Goal: Task Accomplishment & Management: Use online tool/utility

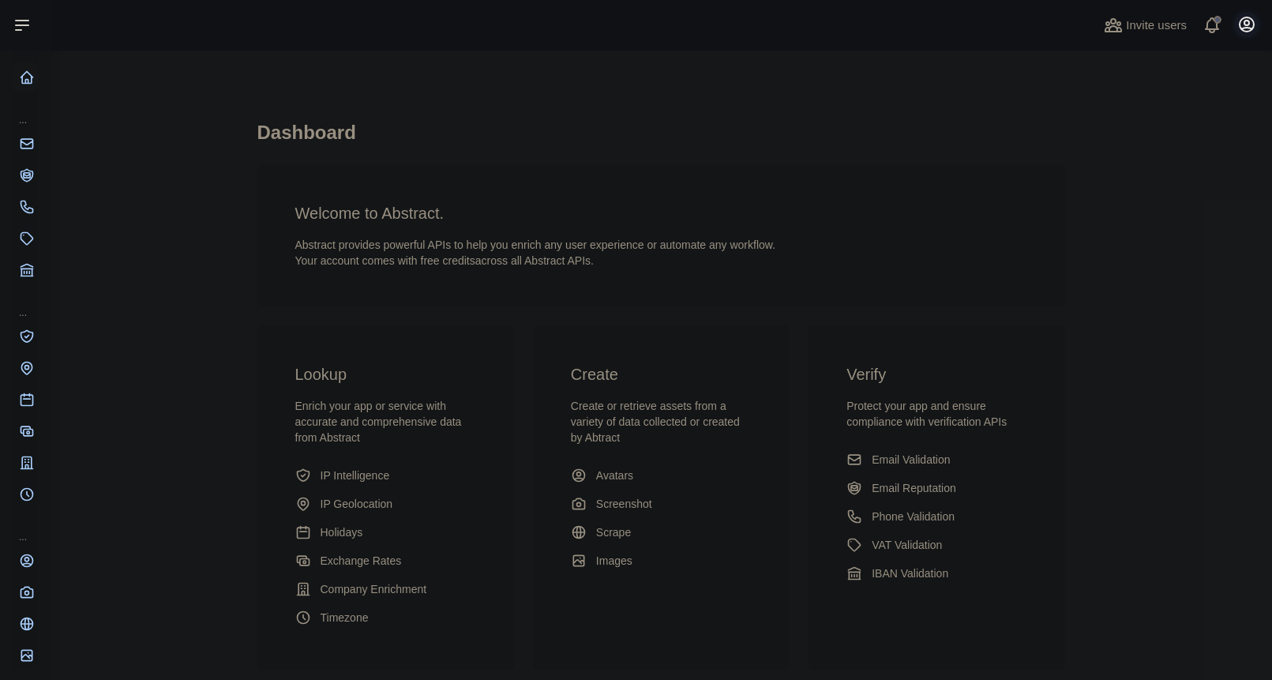
click at [1236, 23] on button "Open user menu" at bounding box center [1246, 24] width 25 height 25
click at [1138, 208] on button "Sign out" at bounding box center [1170, 207] width 177 height 28
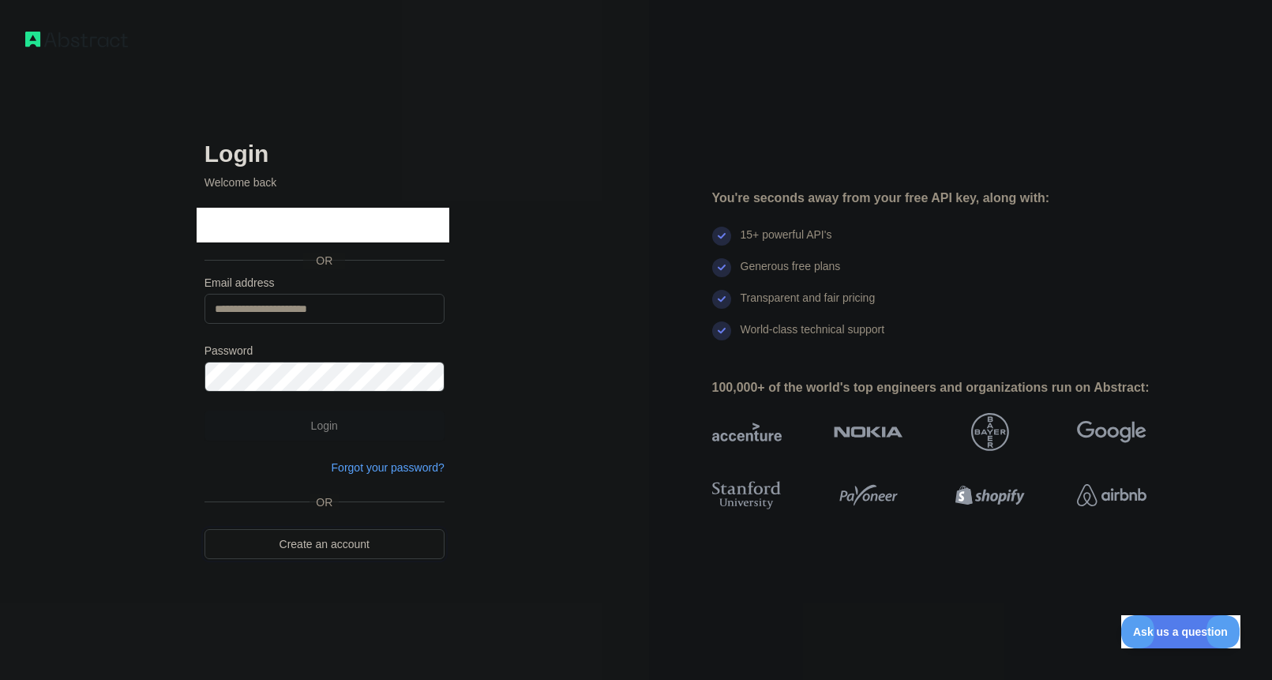
click at [330, 553] on link "Create an account" at bounding box center [324, 544] width 240 height 30
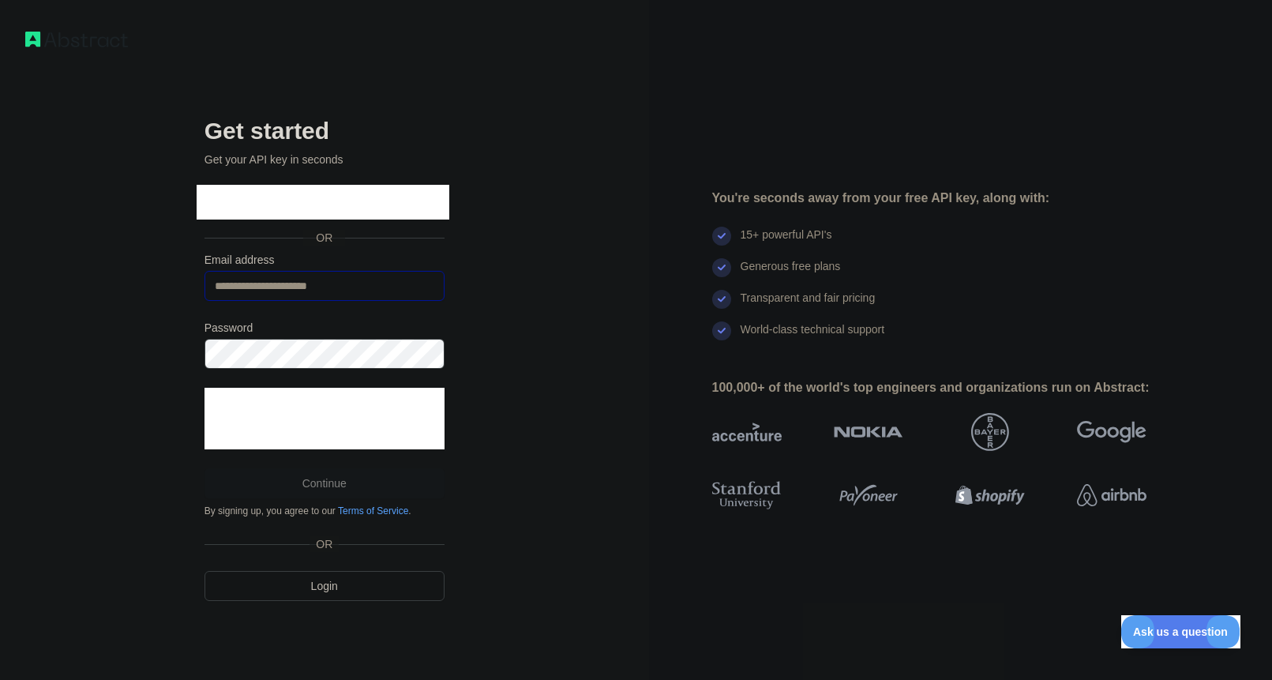
click at [311, 287] on input "**********" at bounding box center [324, 286] width 240 height 30
paste input "email"
type input "**********"
click at [148, 360] on div "**********" at bounding box center [324, 340] width 649 height 680
click at [339, 474] on button "Continue" at bounding box center [324, 483] width 240 height 30
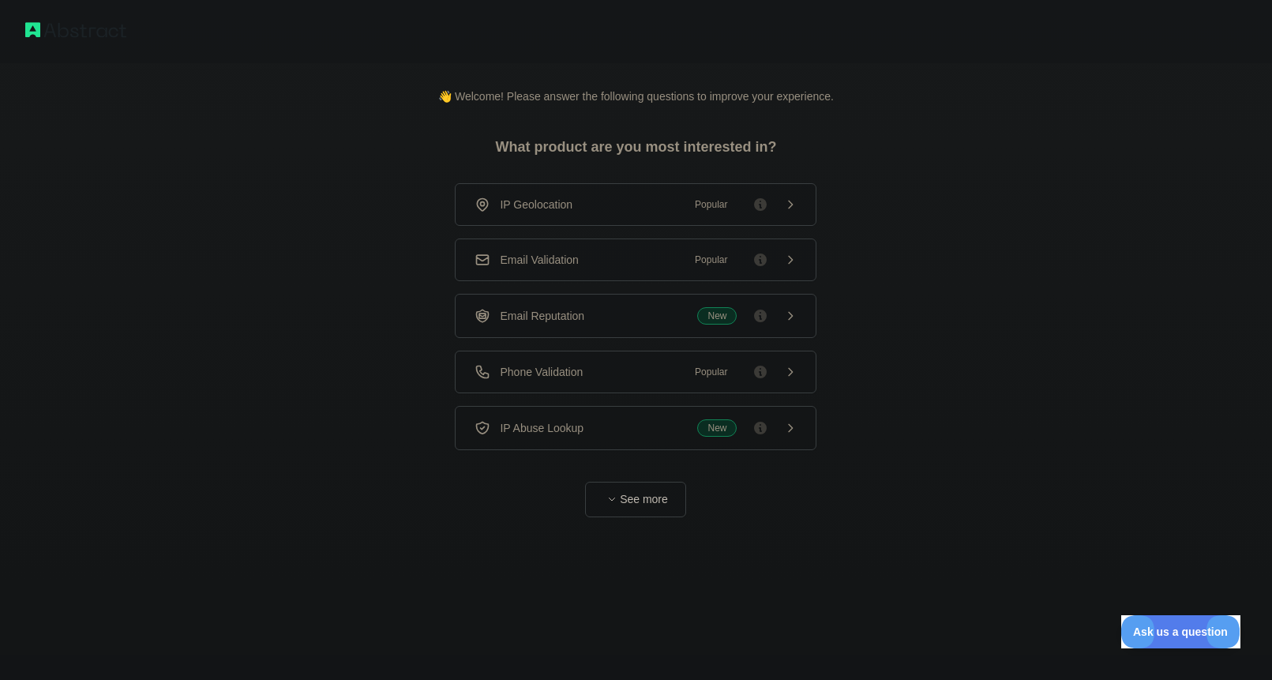
click at [594, 394] on div "IP Geolocation Popular Email Validation Popular Email Reputation New Phone Vali…" at bounding box center [636, 316] width 362 height 267
click at [596, 377] on div "Phone Validation Popular" at bounding box center [635, 372] width 322 height 16
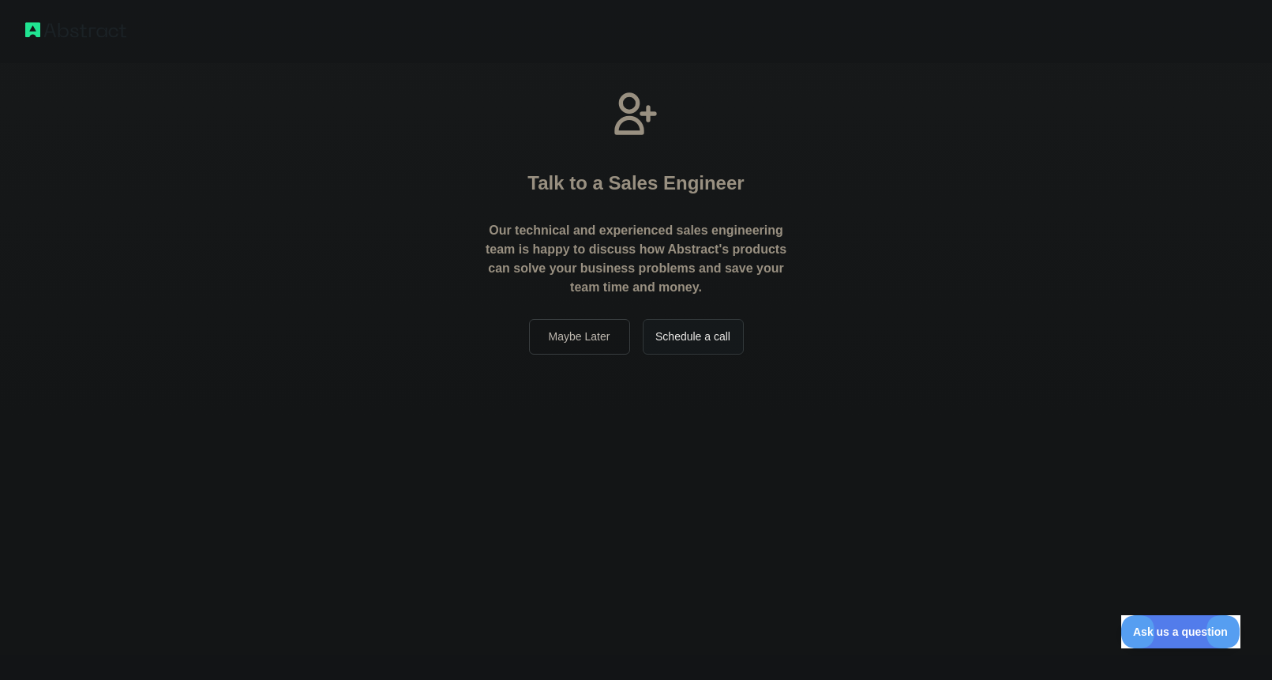
click at [617, 484] on div "Talk to a Sales Engineer Our technical and experienced sales engineering team i…" at bounding box center [636, 340] width 1272 height 680
click at [588, 336] on button "Maybe Later" at bounding box center [579, 337] width 101 height 36
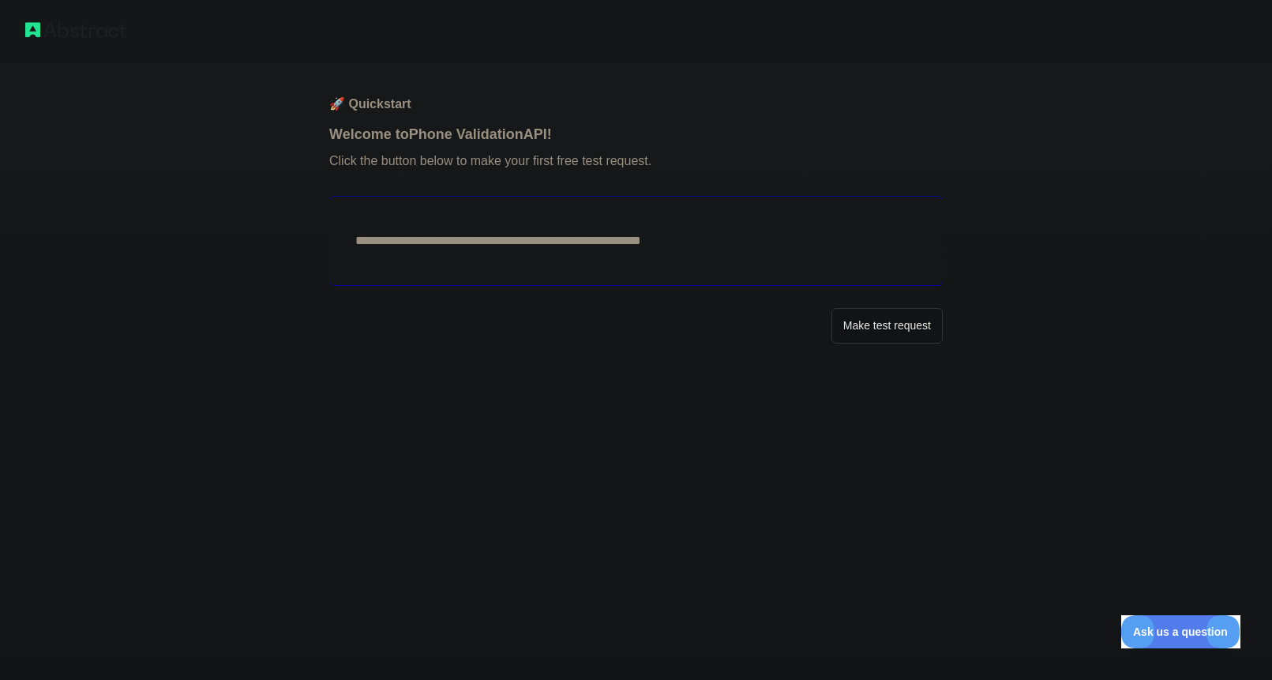
click at [875, 331] on button "Make test request" at bounding box center [886, 326] width 111 height 36
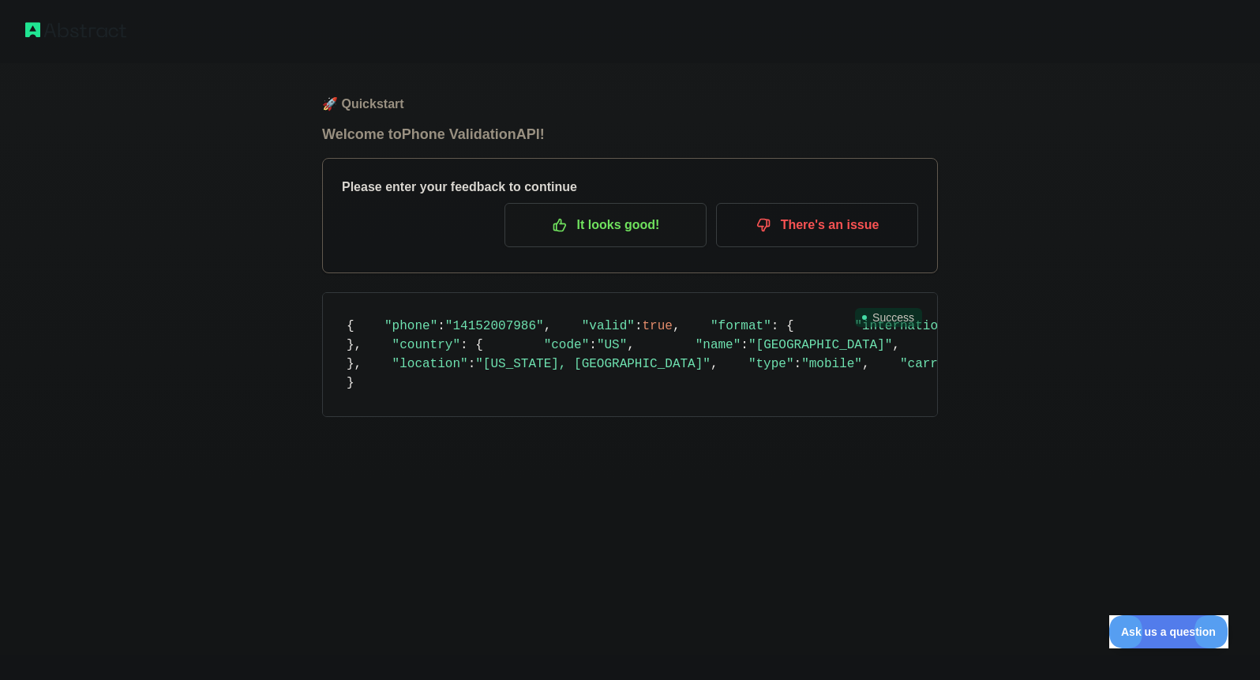
click at [587, 231] on p "It looks good!" at bounding box center [605, 225] width 178 height 27
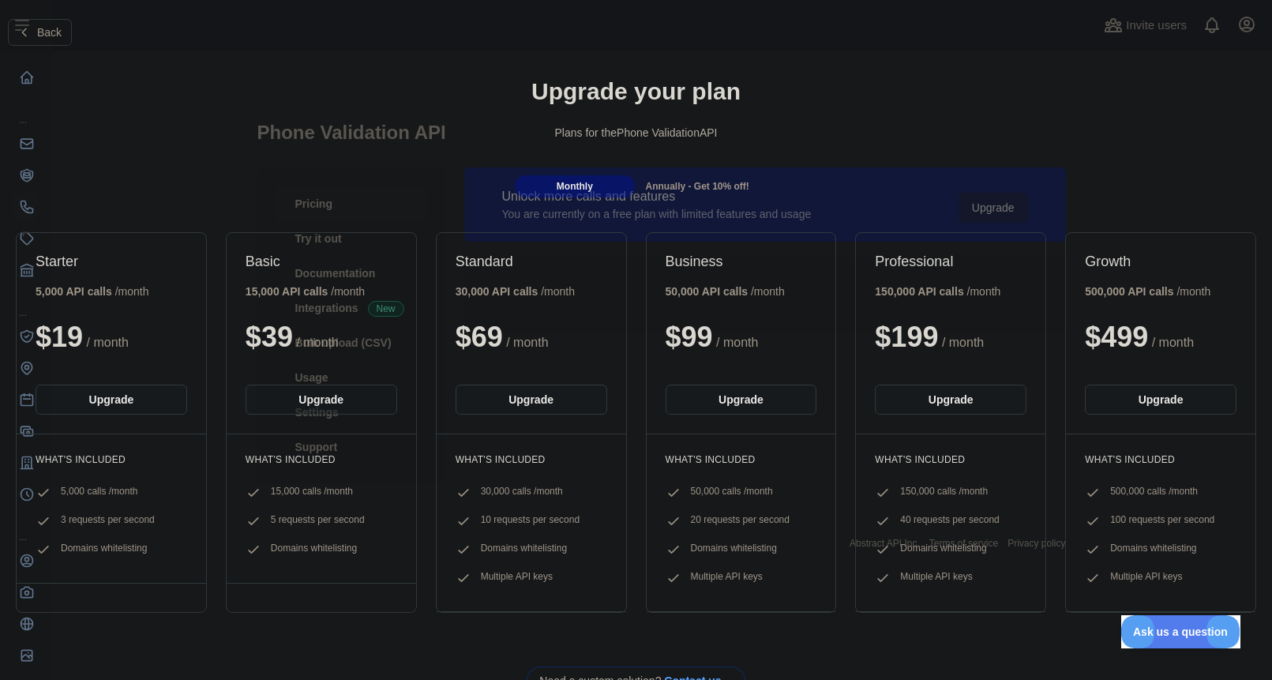
click at [56, 29] on span "Back" at bounding box center [49, 32] width 24 height 13
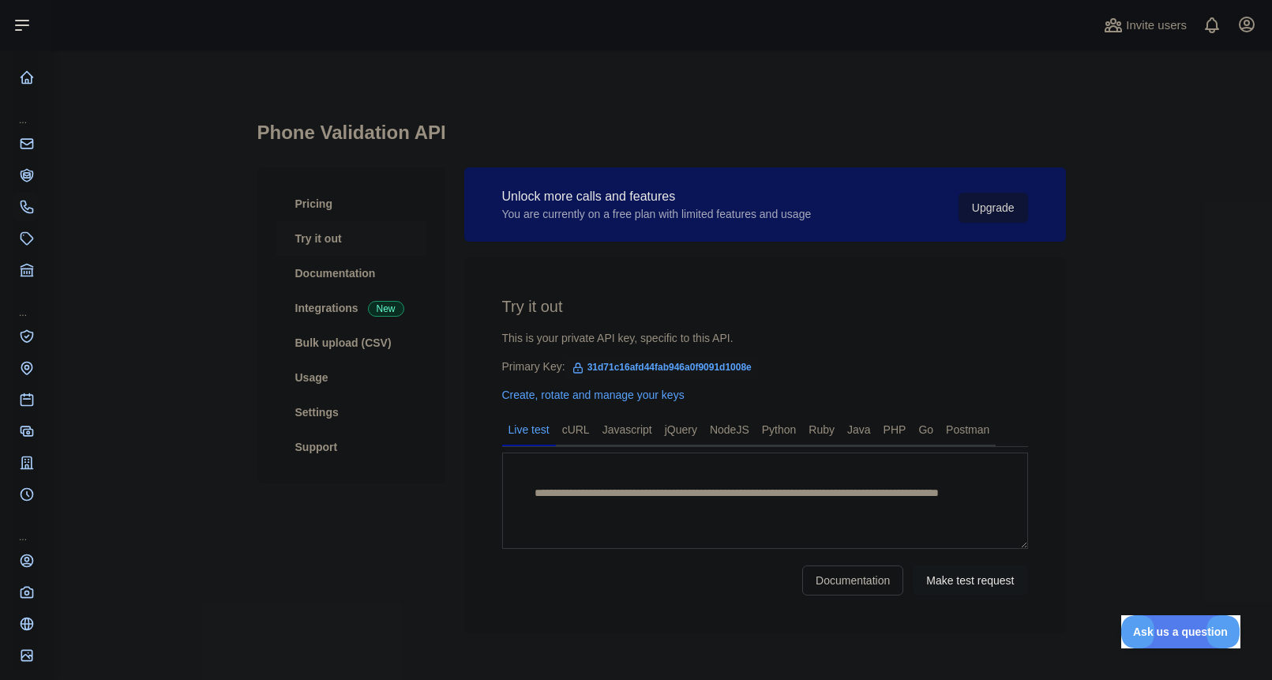
click at [668, 372] on span "31d71c16afd44fab946a0f9091d1008e" at bounding box center [661, 367] width 193 height 24
click at [669, 369] on span "31d71c16afd44fab946a0f9091d1008e" at bounding box center [661, 367] width 193 height 24
copy span "31d71c16afd44fab946a0f9091d1008e"
click at [291, 197] on link "Pricing" at bounding box center [351, 203] width 150 height 35
